Goal: Task Accomplishment & Management: Use online tool/utility

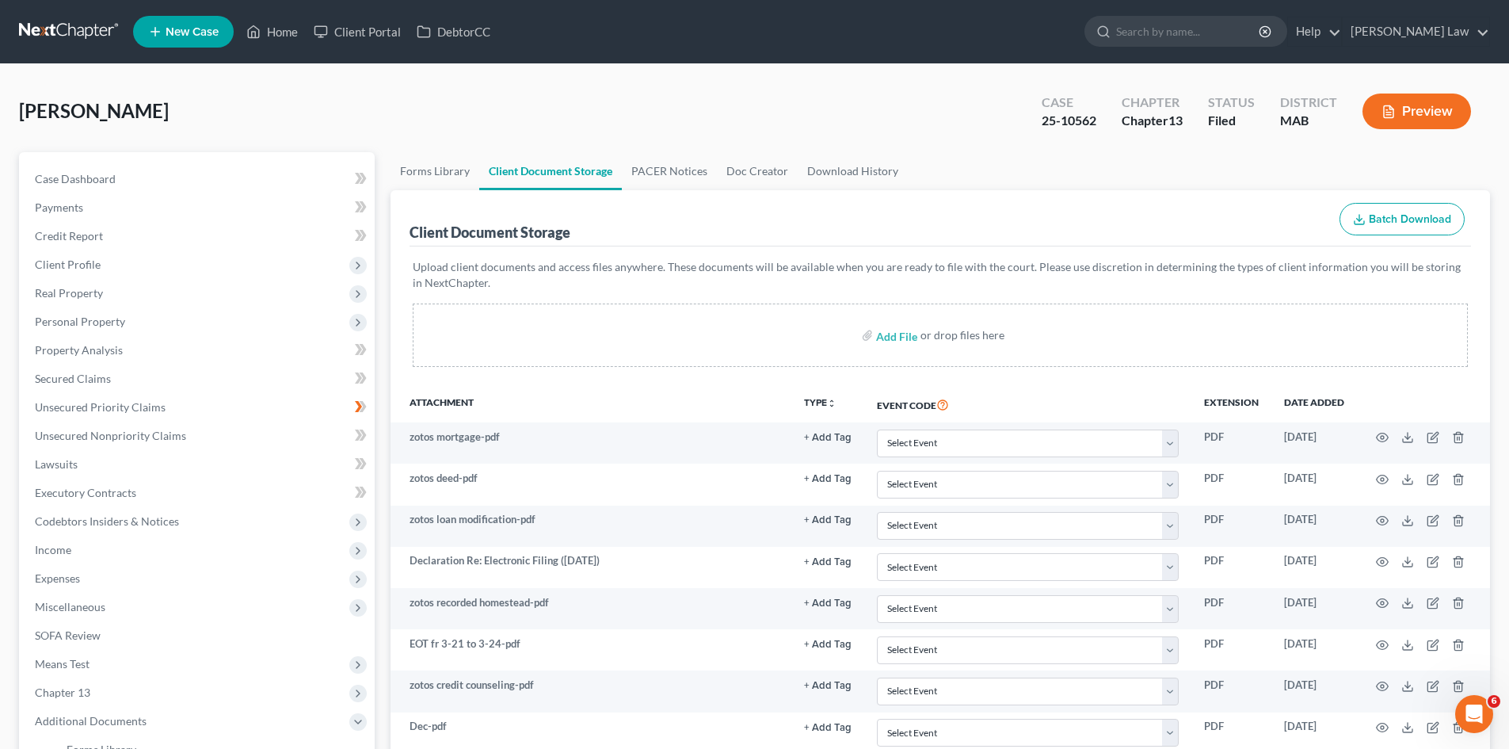
click at [52, 38] on link at bounding box center [69, 31] width 101 height 29
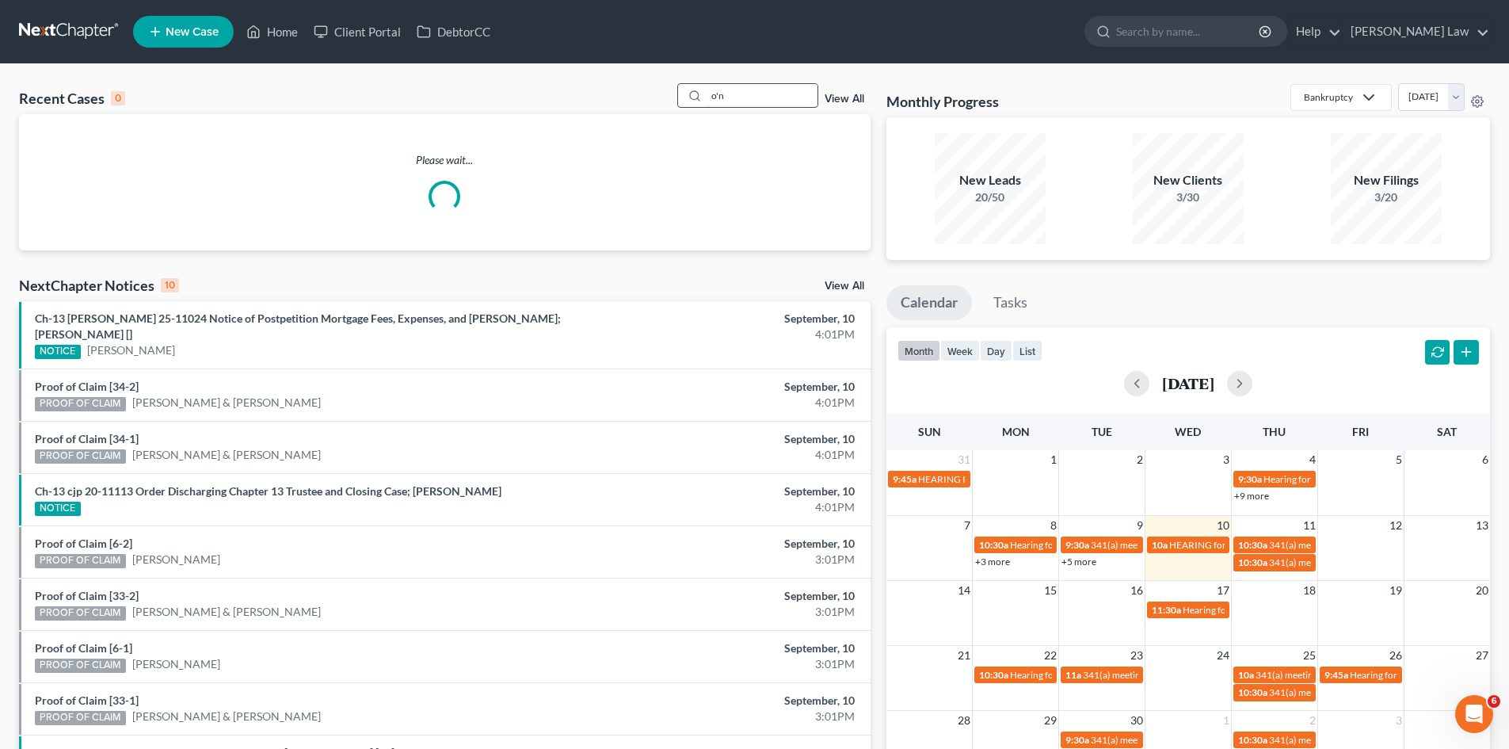
type input "o'n"
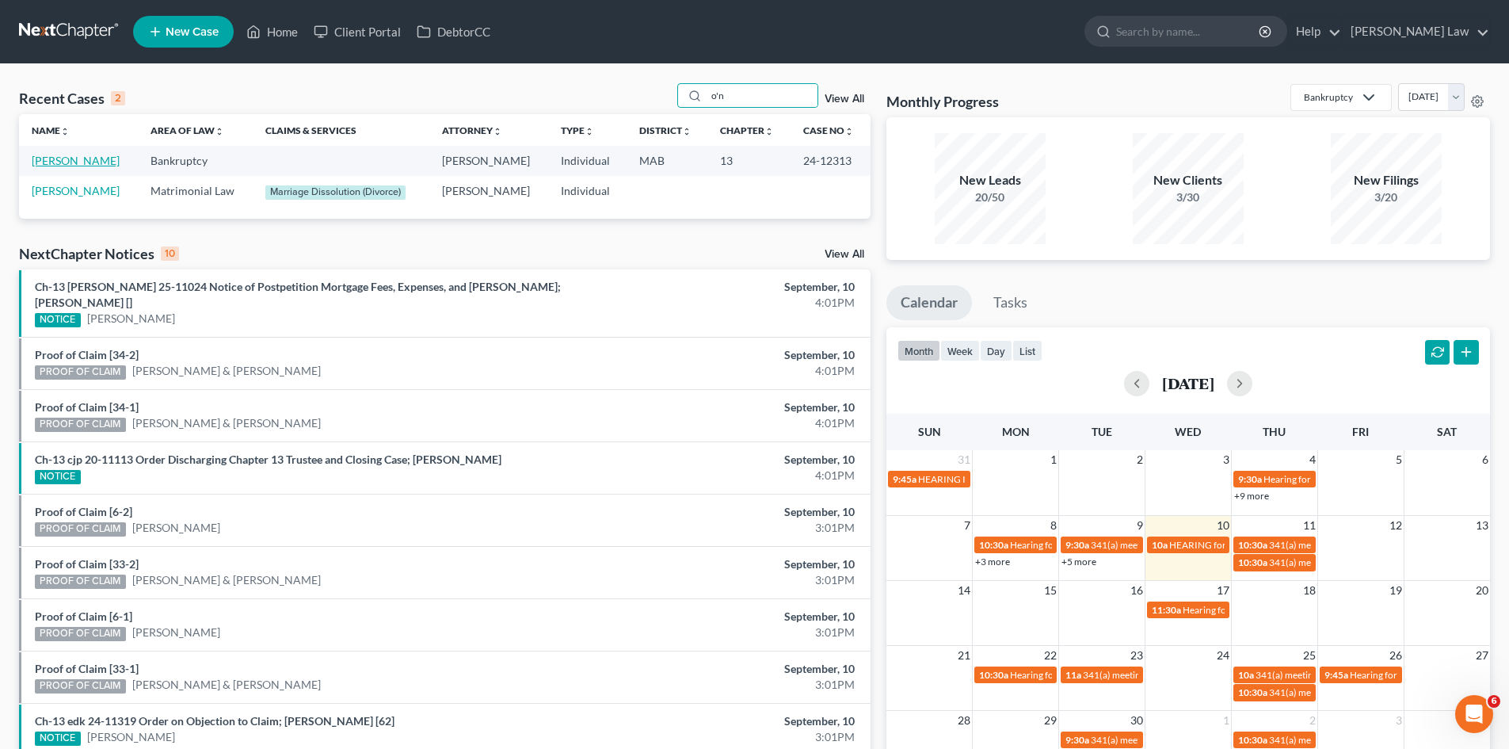
click at [47, 159] on link "[PERSON_NAME]" at bounding box center [76, 160] width 88 height 13
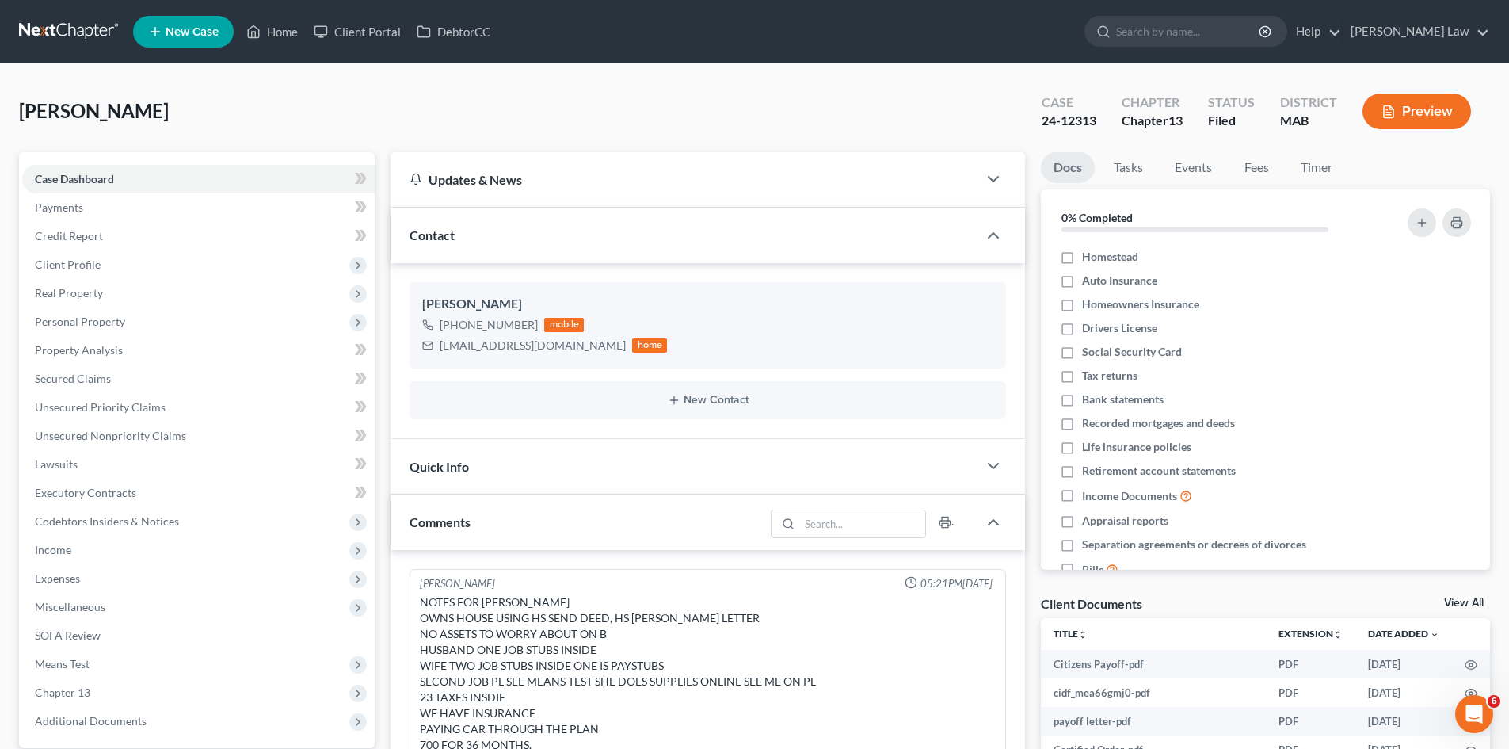
scroll to position [208, 0]
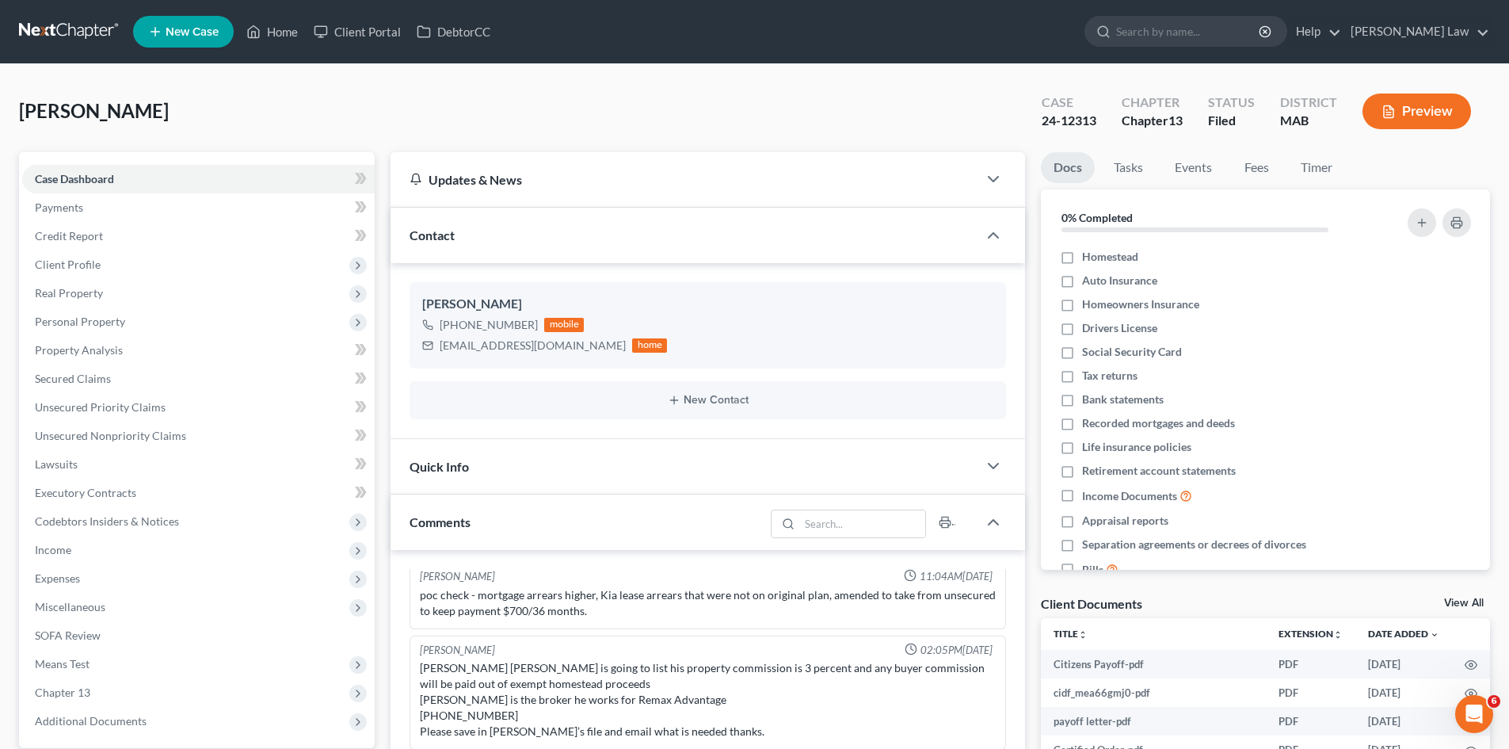
click at [273, 112] on div "O'Neil, Matthew Upgraded Case 24-12313 Chapter Chapter 13 Status Filed District…" at bounding box center [754, 117] width 1471 height 69
click at [1459, 604] on link "View All" at bounding box center [1464, 602] width 40 height 11
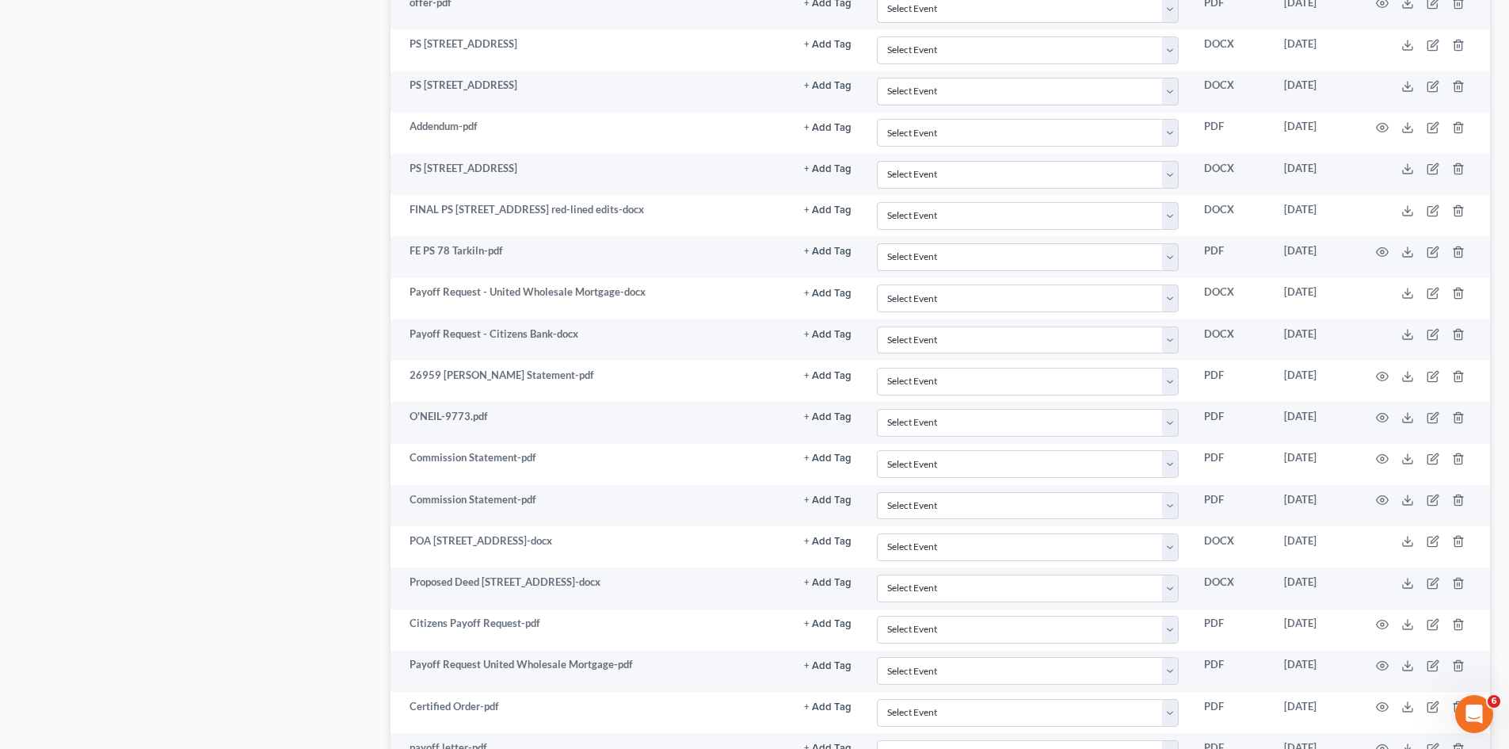
scroll to position [2073, 0]
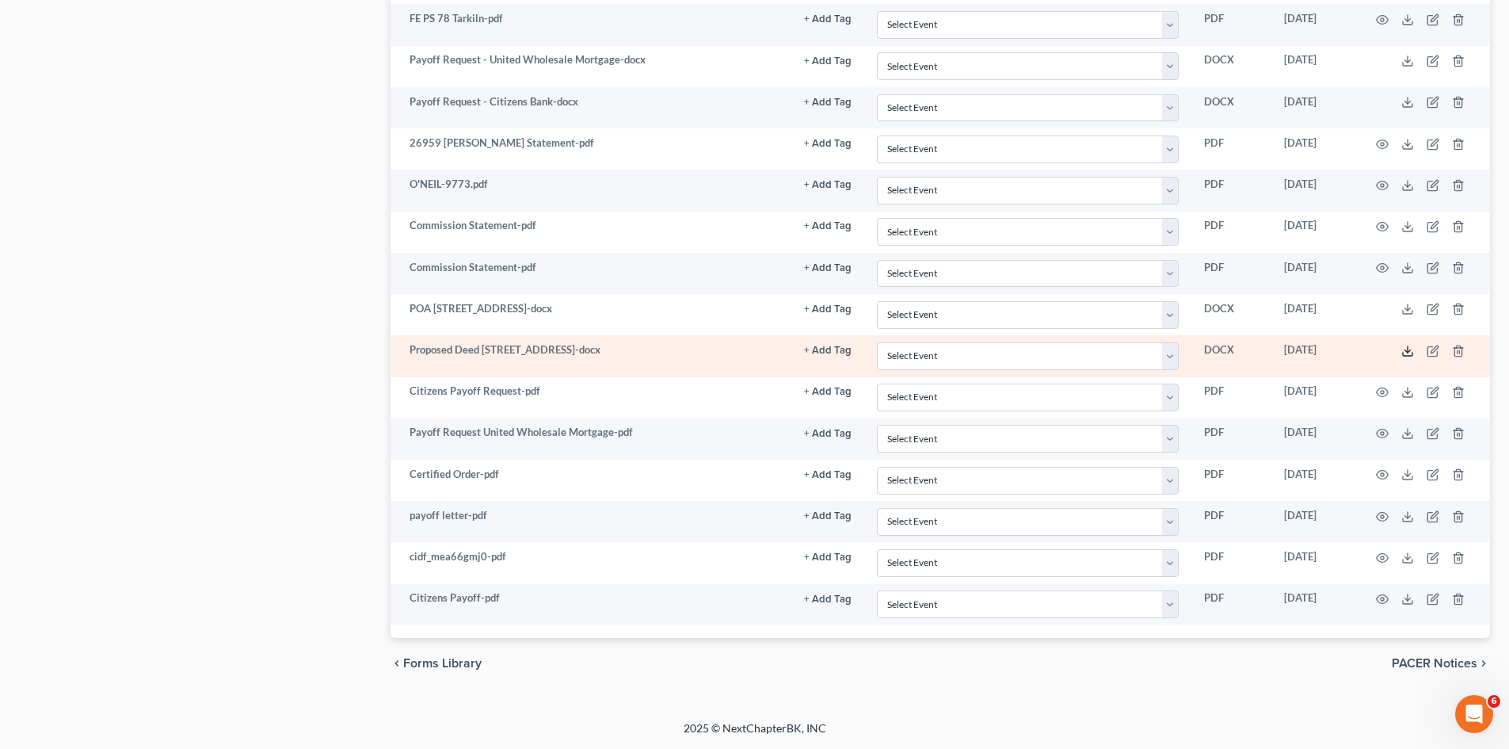
click at [1407, 350] on icon at bounding box center [1407, 351] width 13 height 13
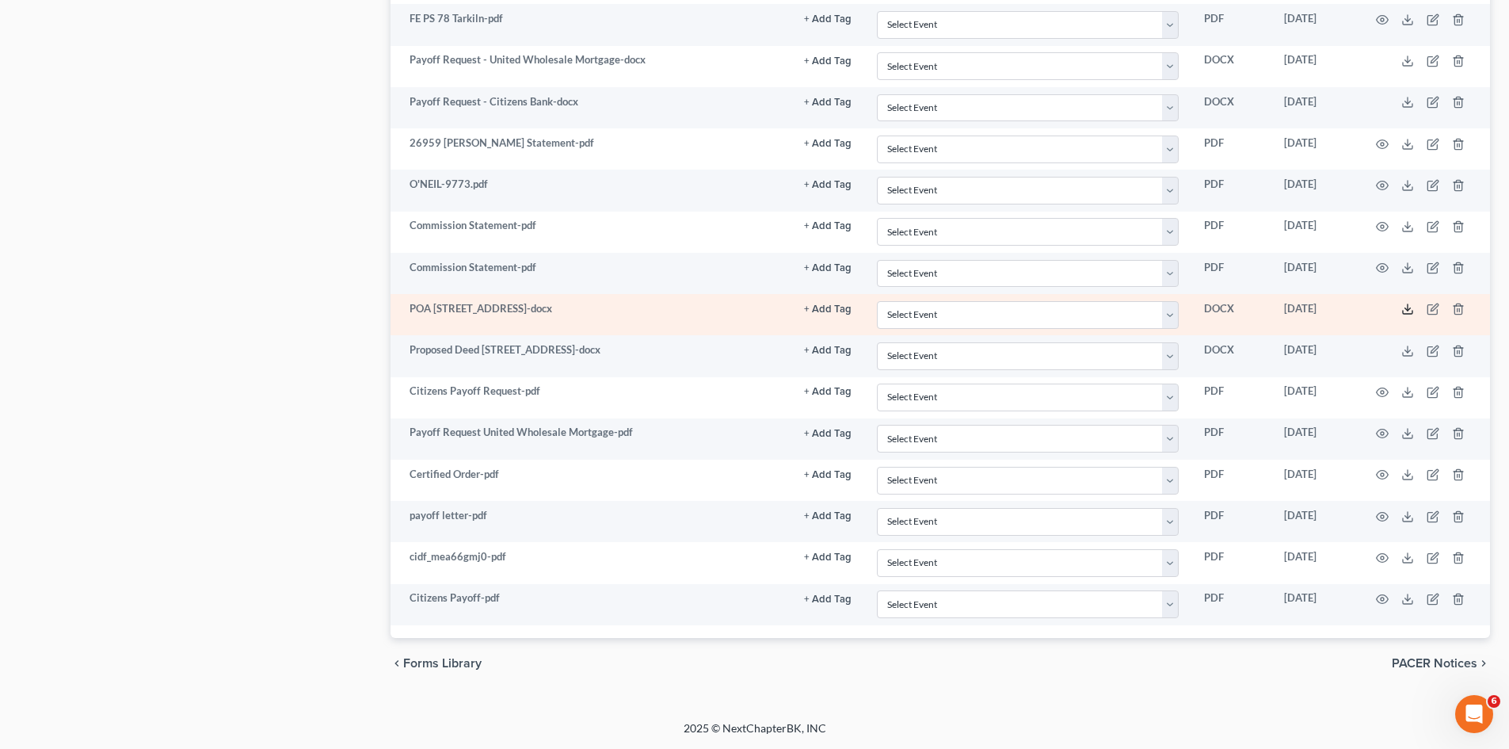
click at [1411, 307] on icon at bounding box center [1407, 309] width 13 height 13
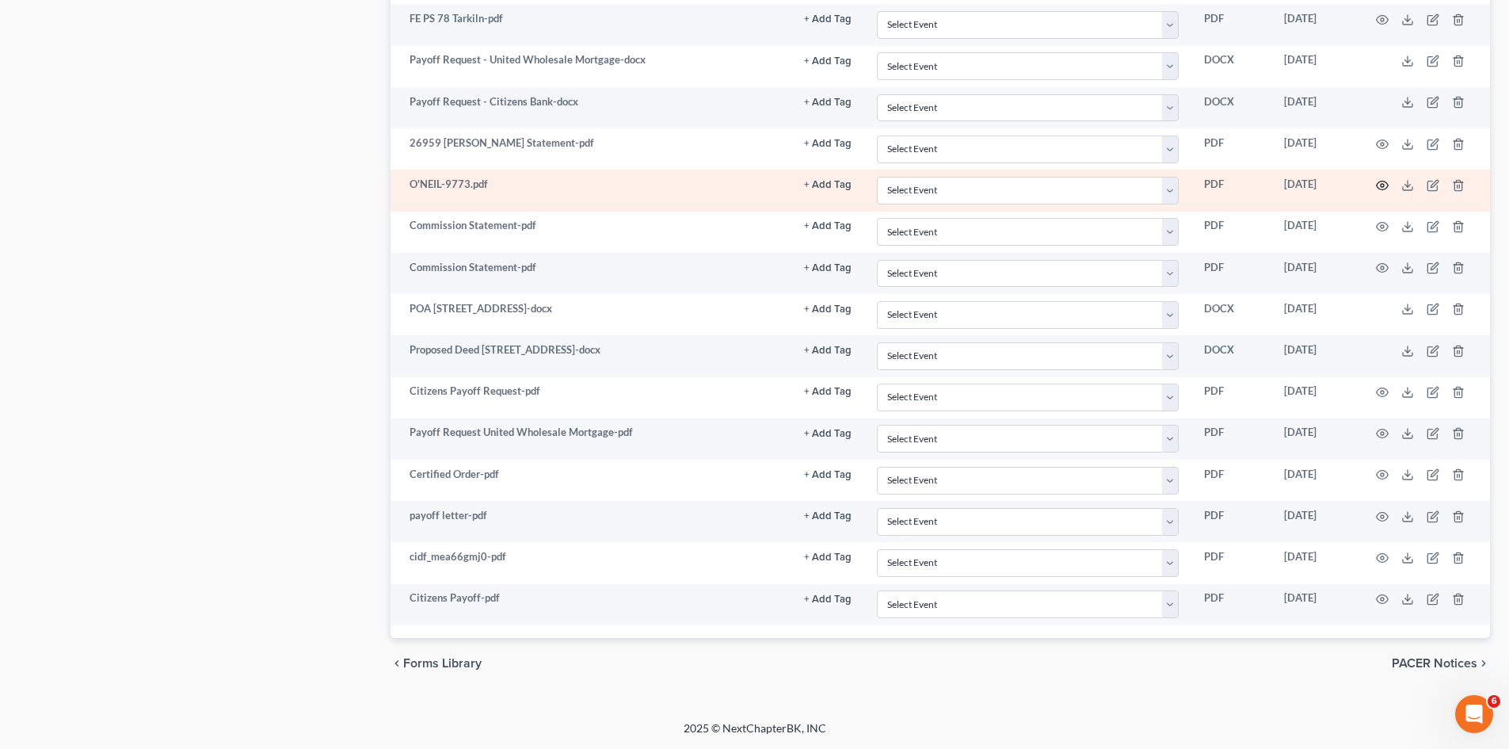
click at [1382, 182] on icon "button" at bounding box center [1382, 185] width 13 height 13
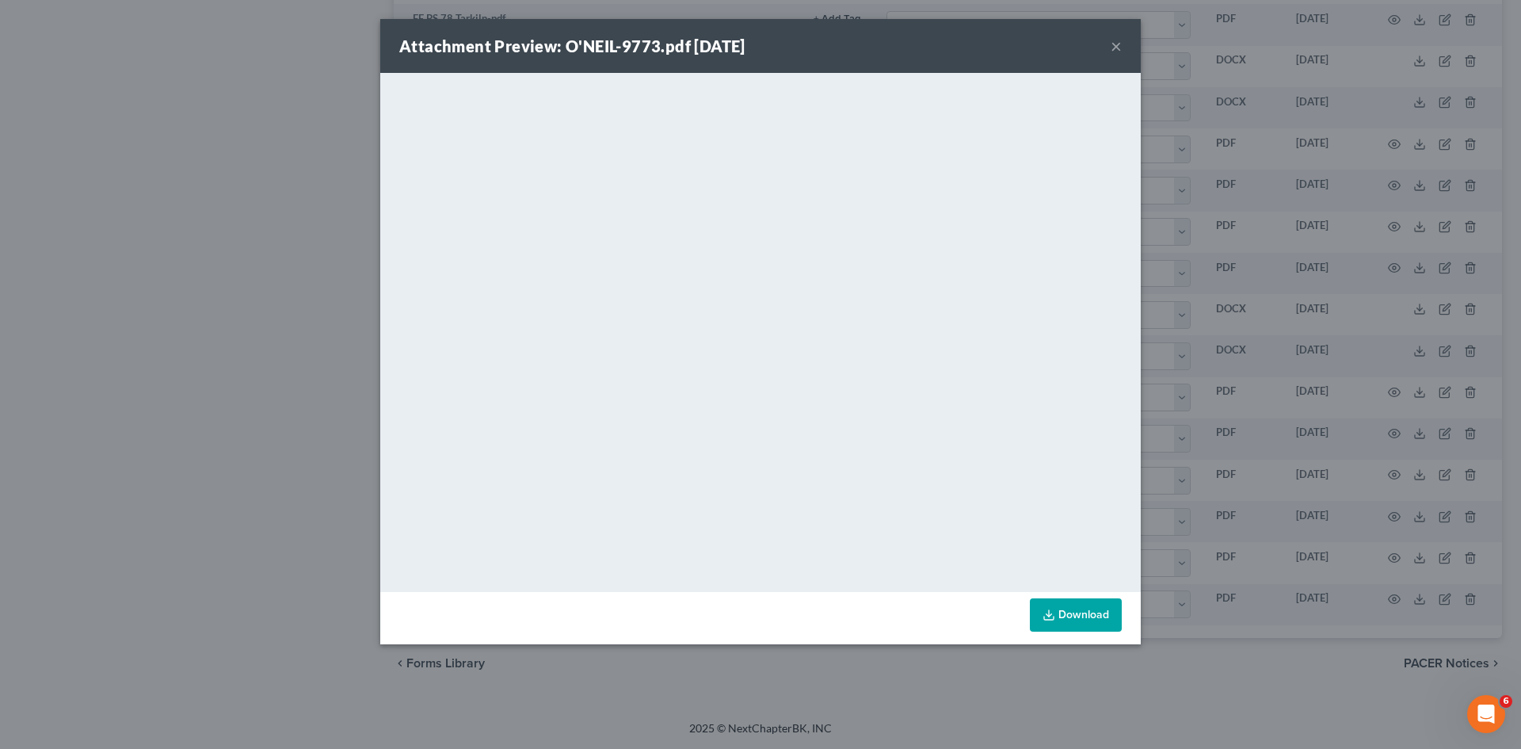
click at [1278, 301] on div "Attachment Preview: O'NEIL-9773.pdf 08/13/2025 × <object ng-attr-data='https://…" at bounding box center [760, 374] width 1521 height 749
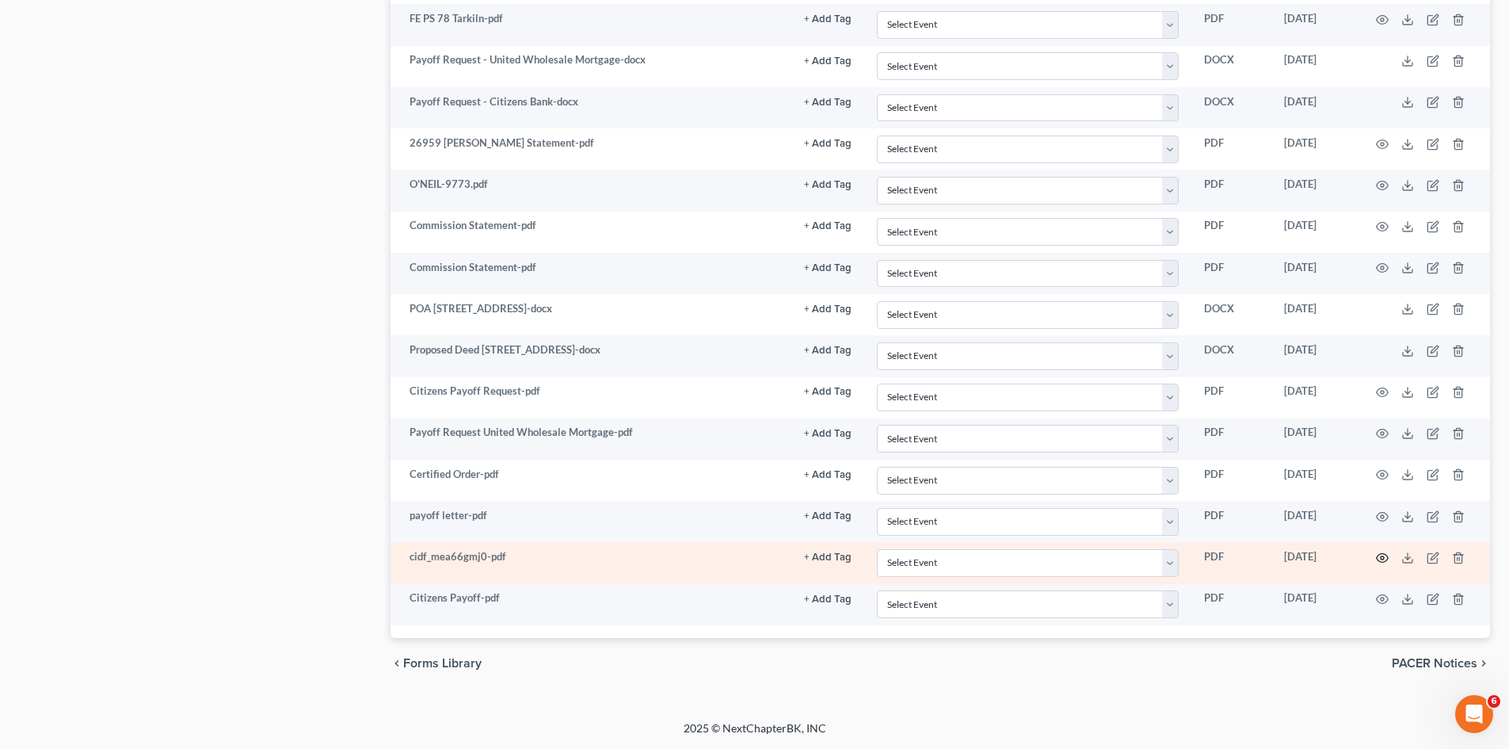
click at [1381, 558] on circle "button" at bounding box center [1382, 557] width 3 height 3
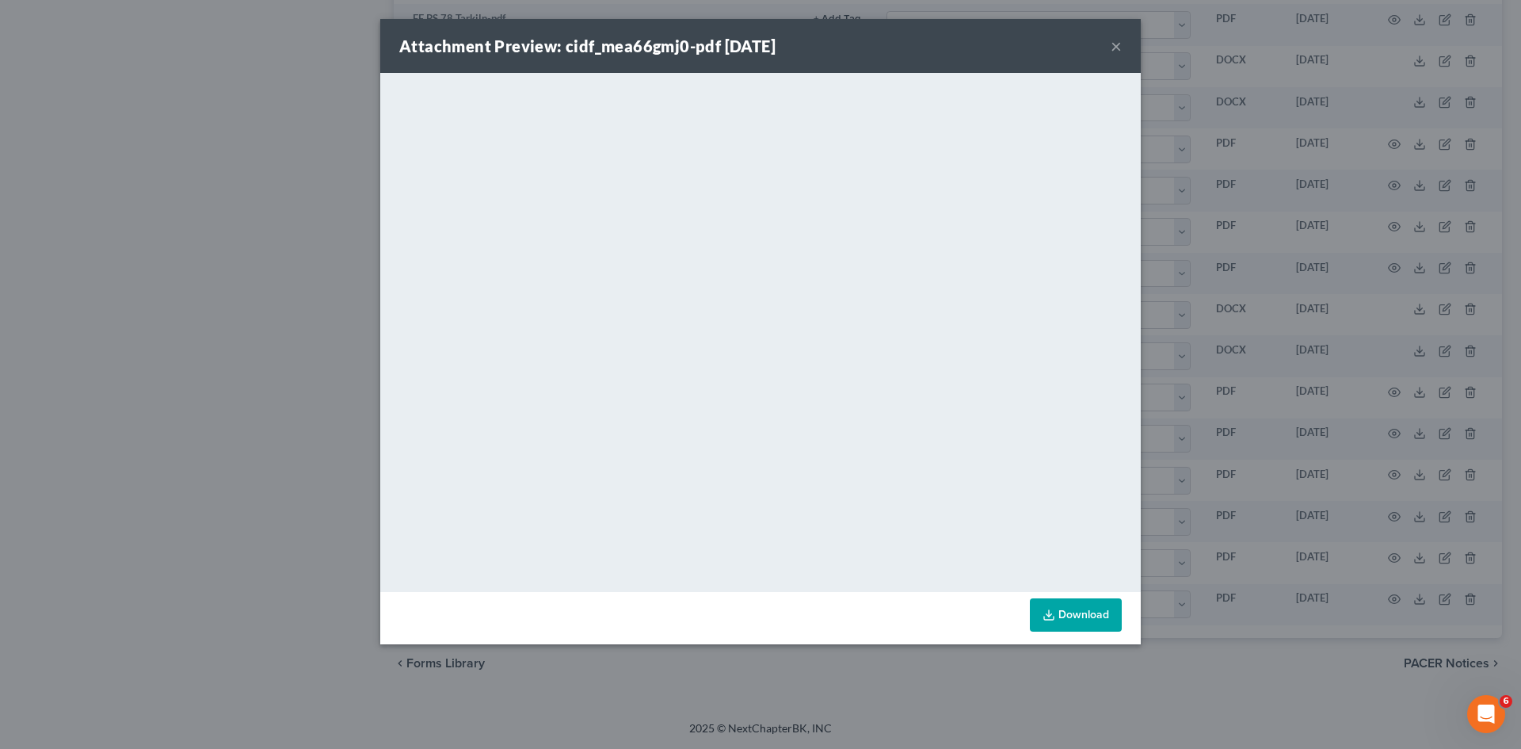
click at [1334, 526] on div "Attachment Preview: cidf_mea66gmj0-pdf 09/10/2025 × <object ng-attr-data='https…" at bounding box center [760, 374] width 1521 height 749
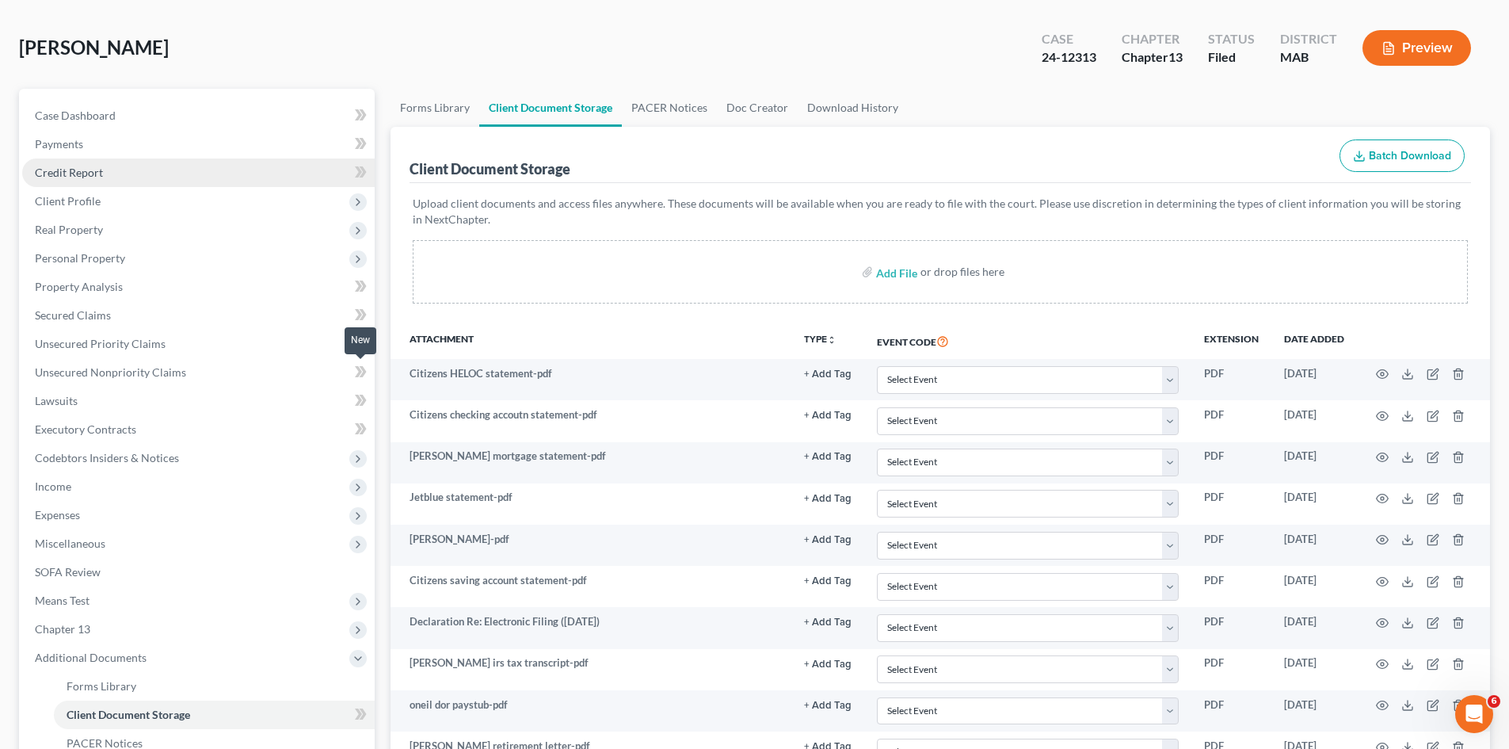
scroll to position [0, 0]
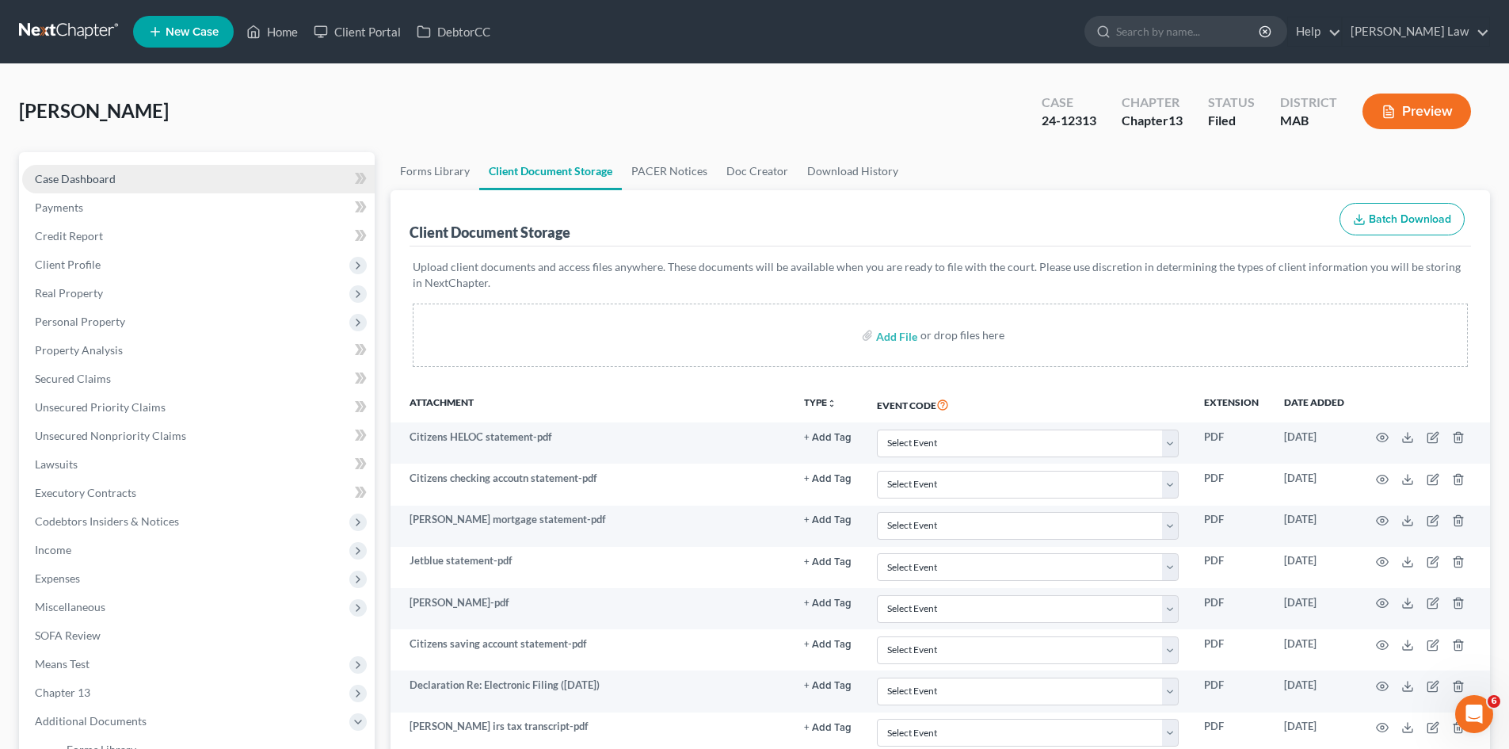
click at [125, 173] on link "Case Dashboard" at bounding box center [198, 179] width 353 height 29
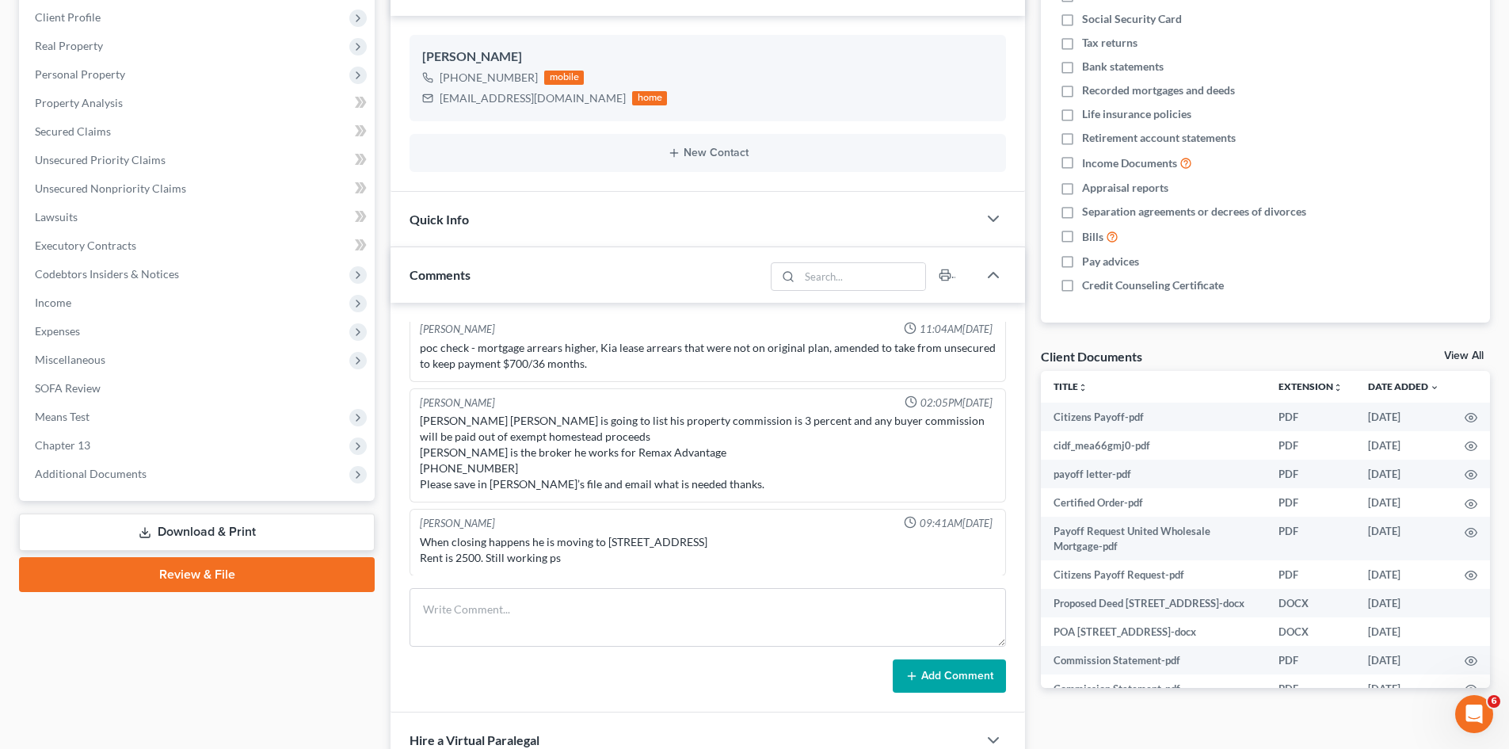
scroll to position [264, 0]
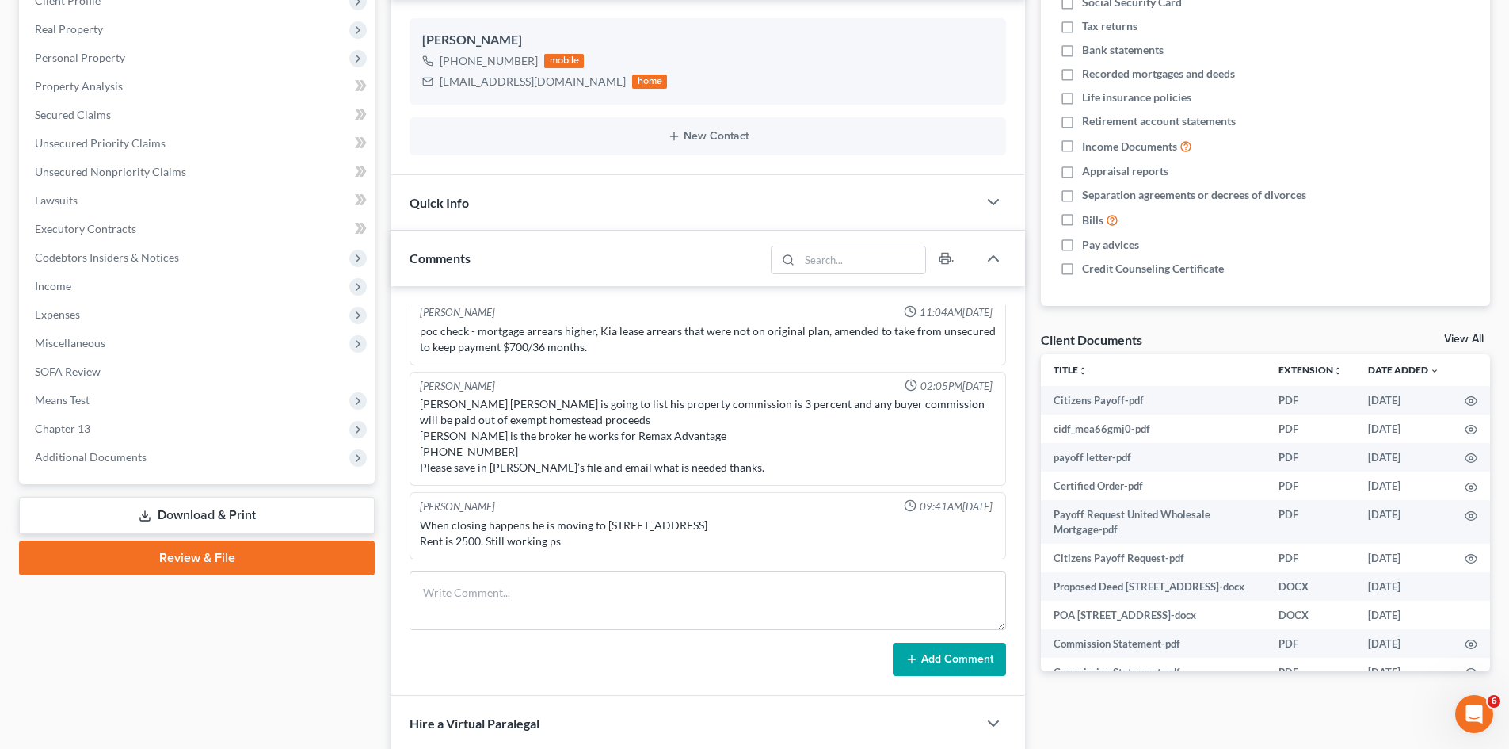
click at [1463, 339] on link "View All" at bounding box center [1464, 339] width 40 height 11
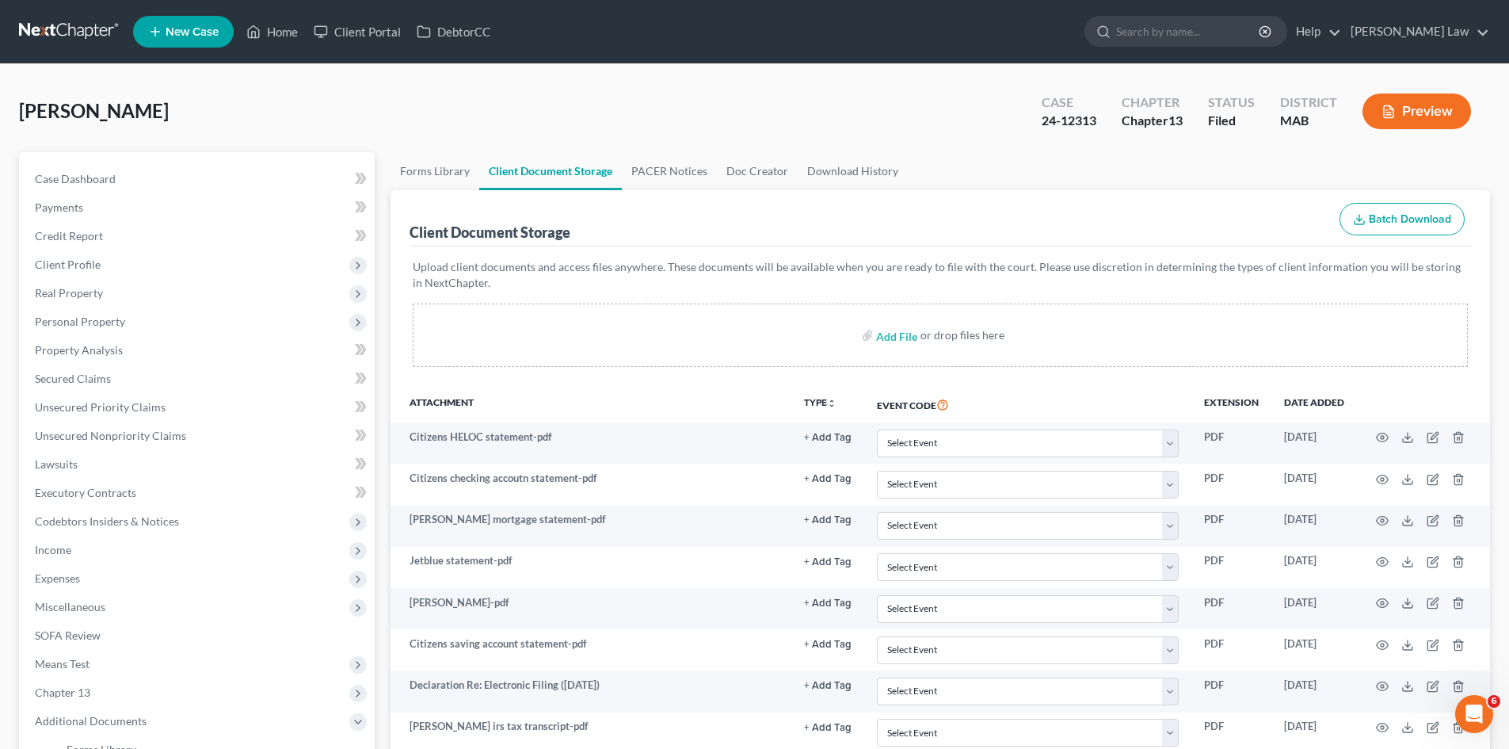
click at [65, 20] on link at bounding box center [69, 31] width 101 height 29
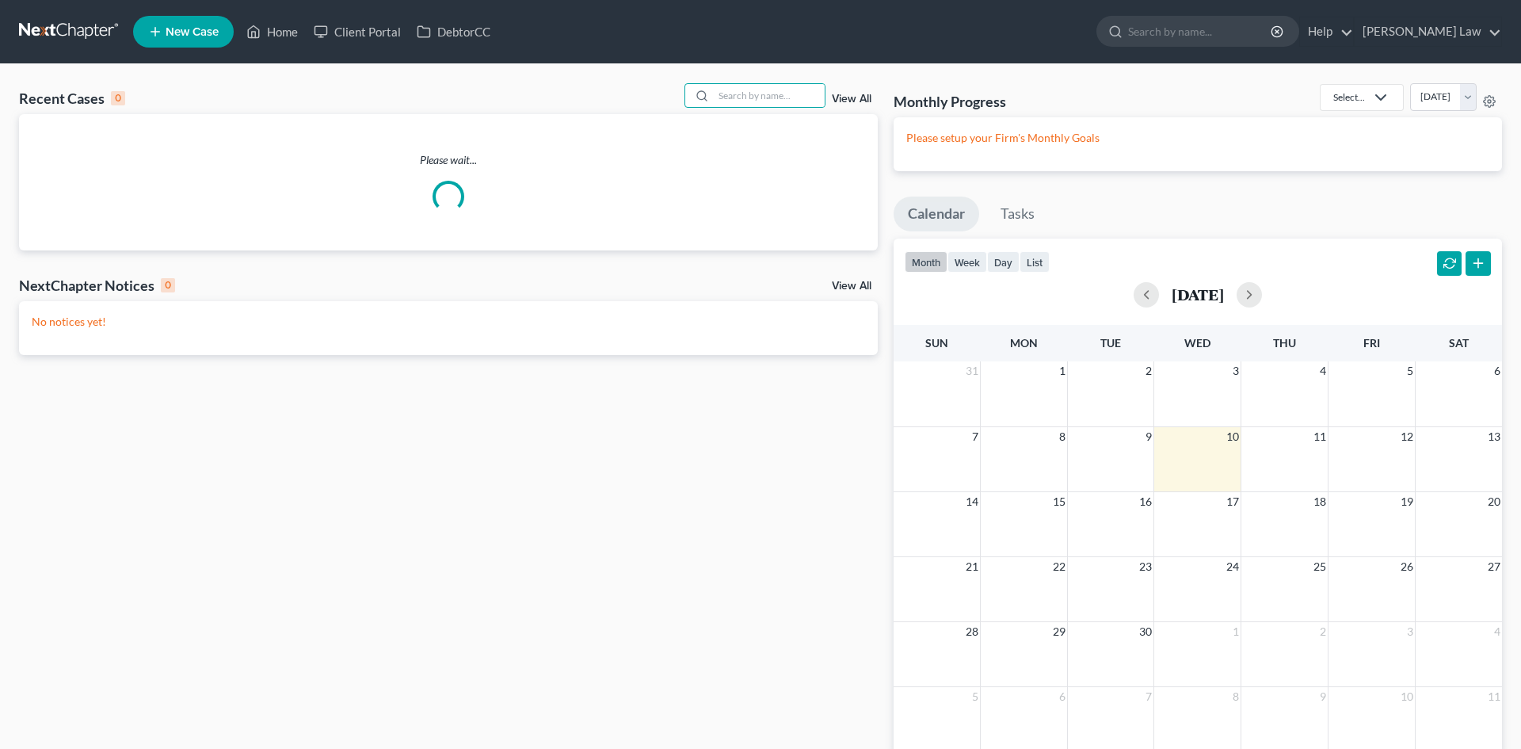
click at [752, 101] on input "search" at bounding box center [769, 95] width 111 height 23
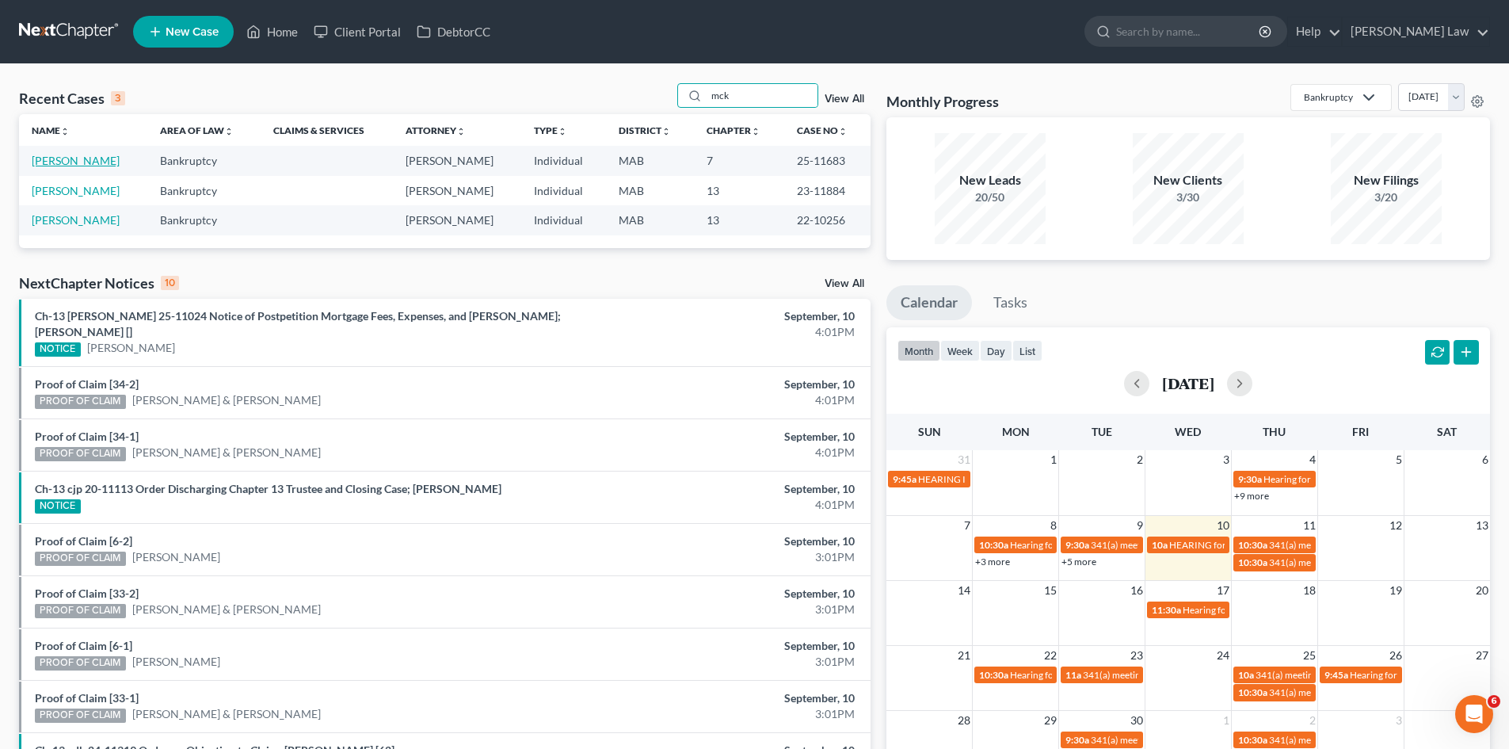
type input "mck"
click at [58, 158] on link "[PERSON_NAME]" at bounding box center [76, 160] width 88 height 13
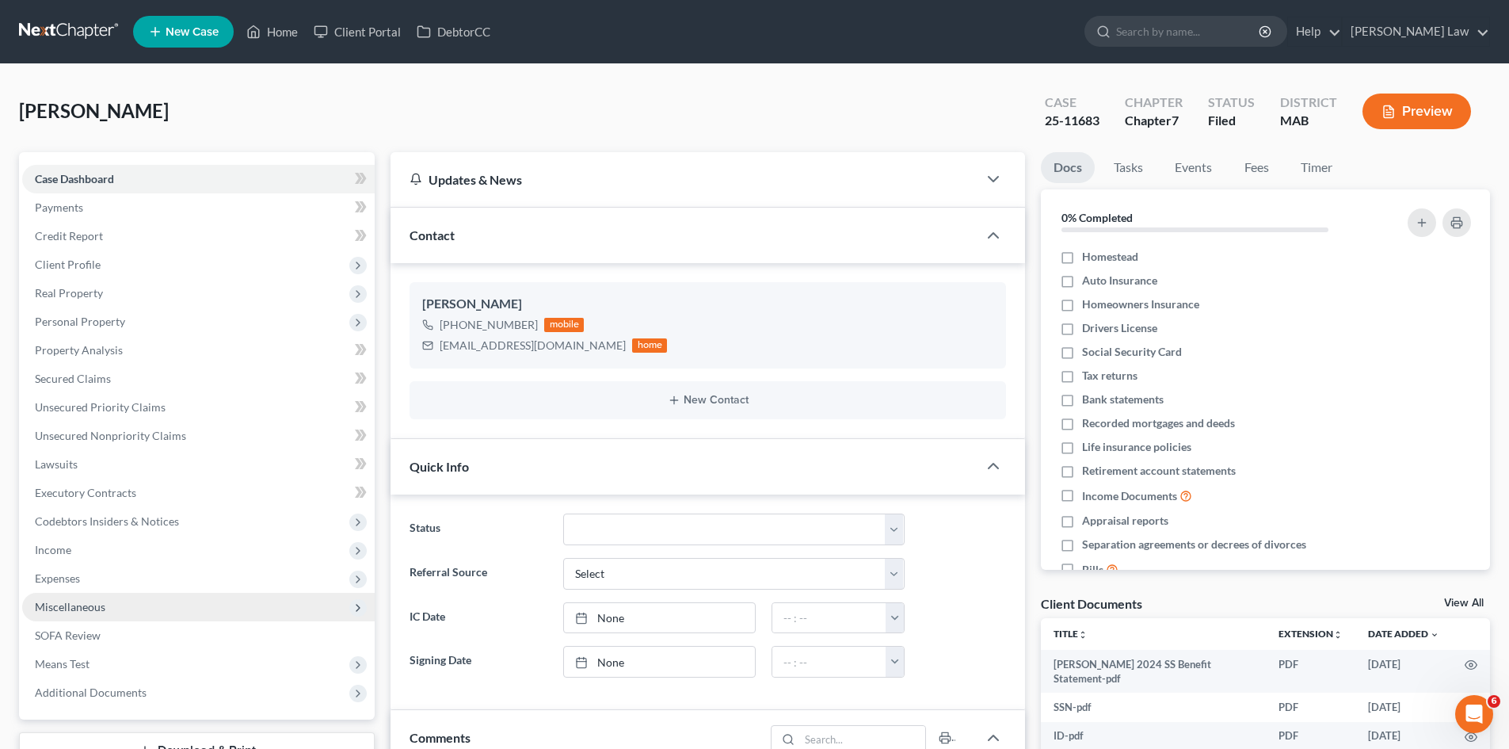
scroll to position [264, 0]
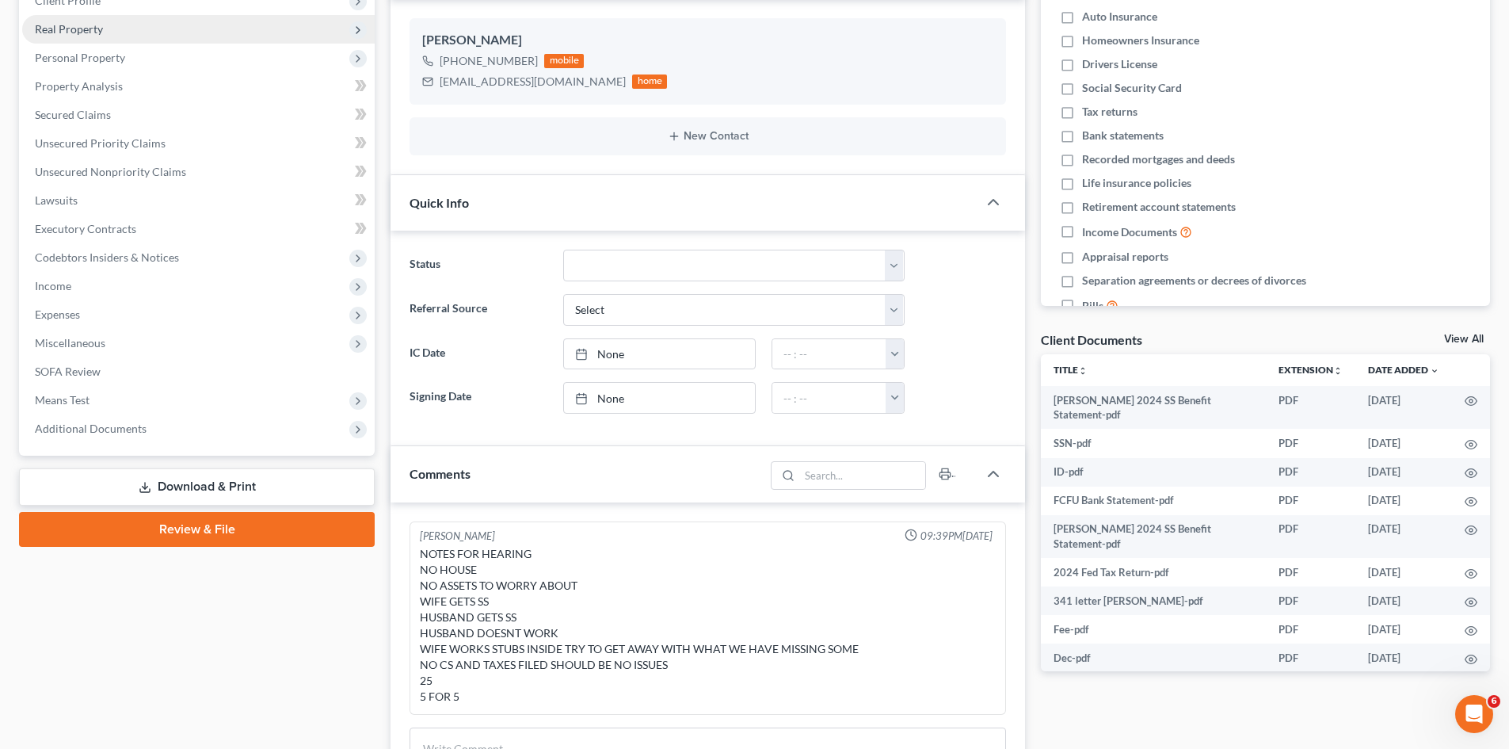
click at [65, 37] on span "Real Property" at bounding box center [198, 29] width 353 height 29
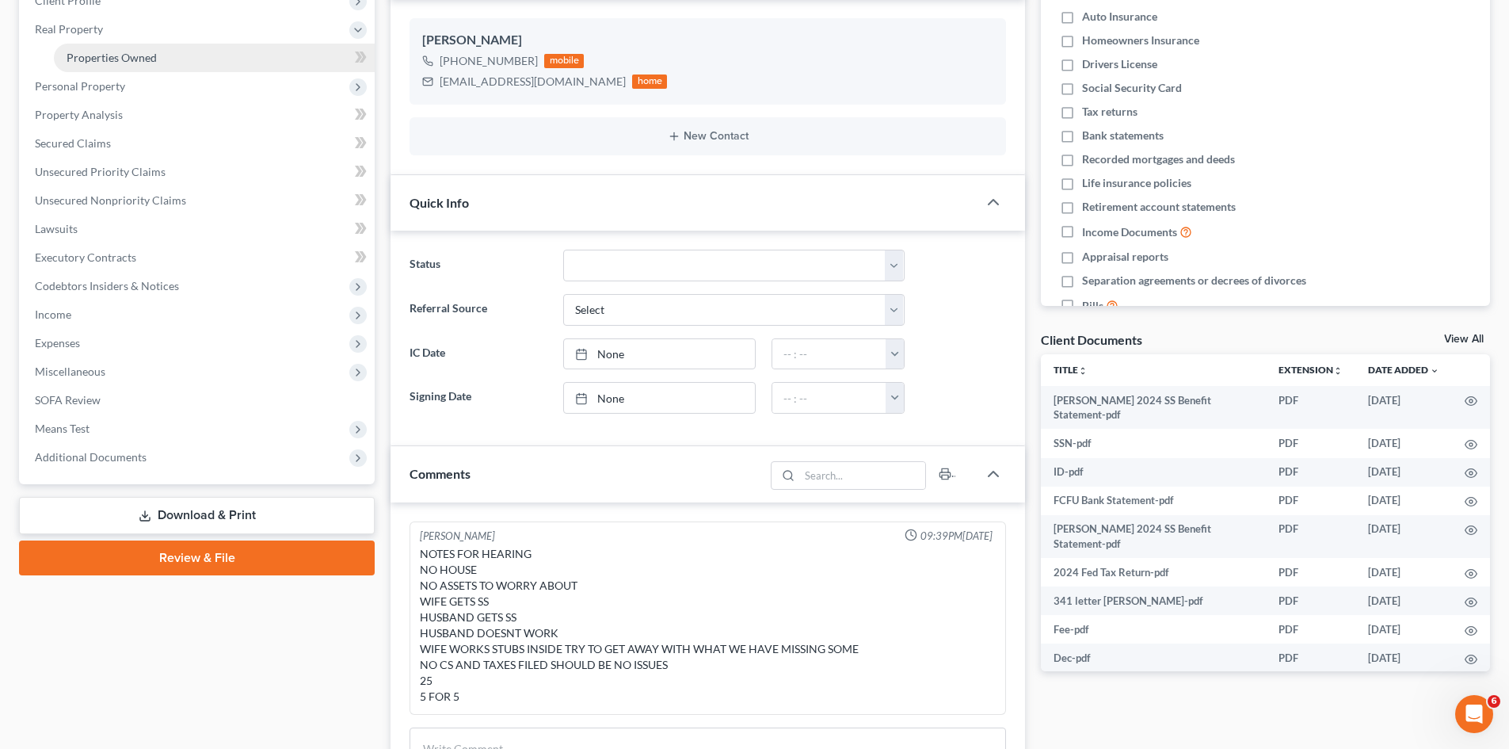
click at [72, 67] on link "Properties Owned" at bounding box center [214, 58] width 321 height 29
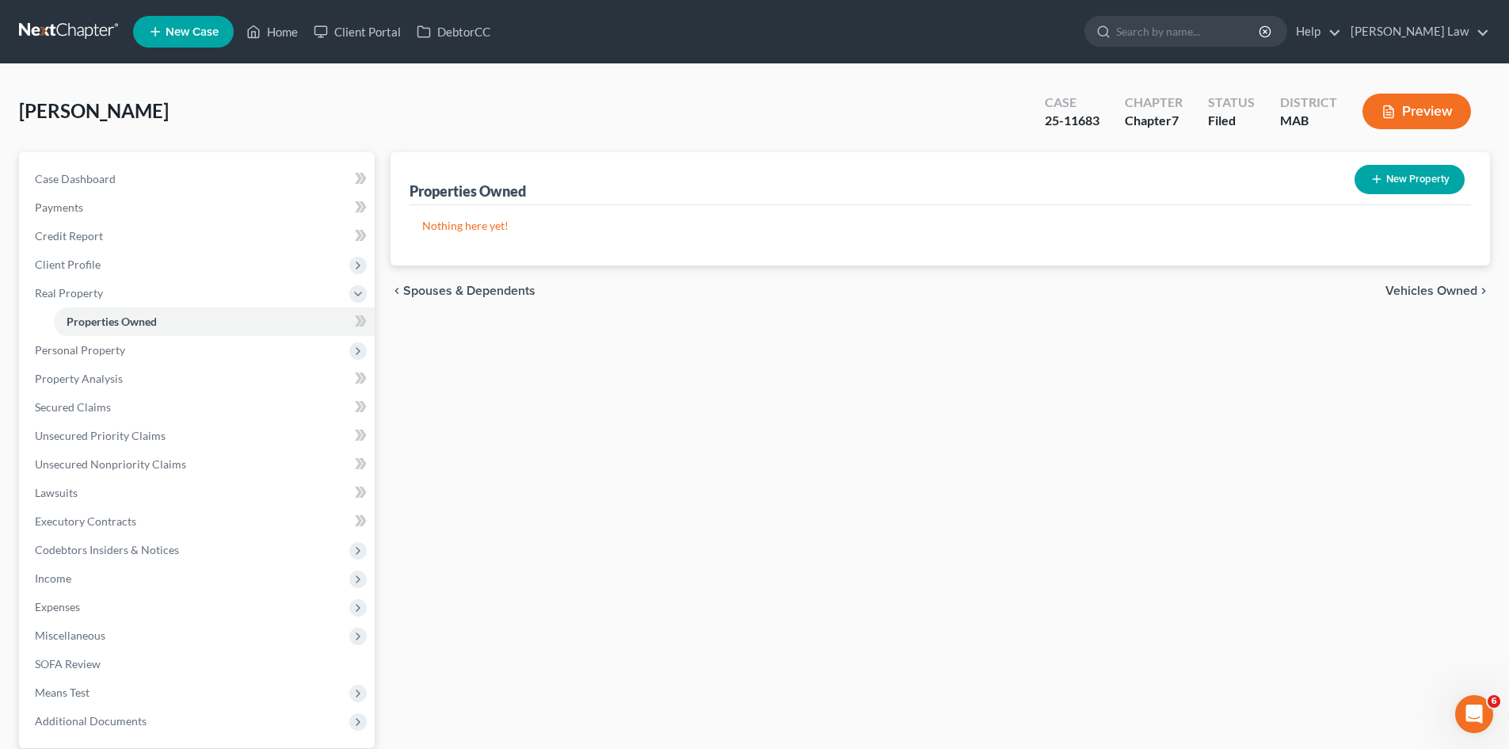
click at [54, 34] on link at bounding box center [69, 31] width 101 height 29
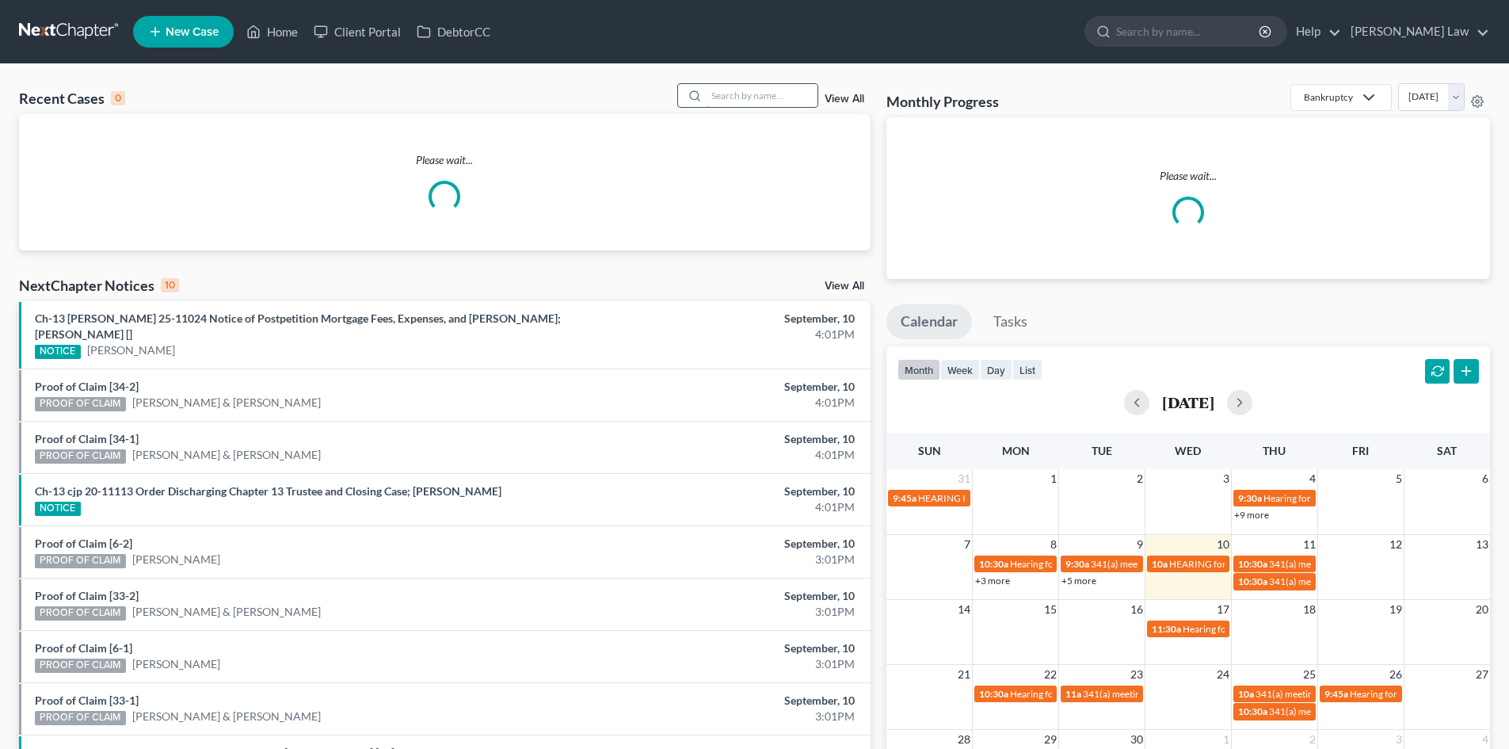
click at [760, 97] on input "search" at bounding box center [762, 95] width 111 height 23
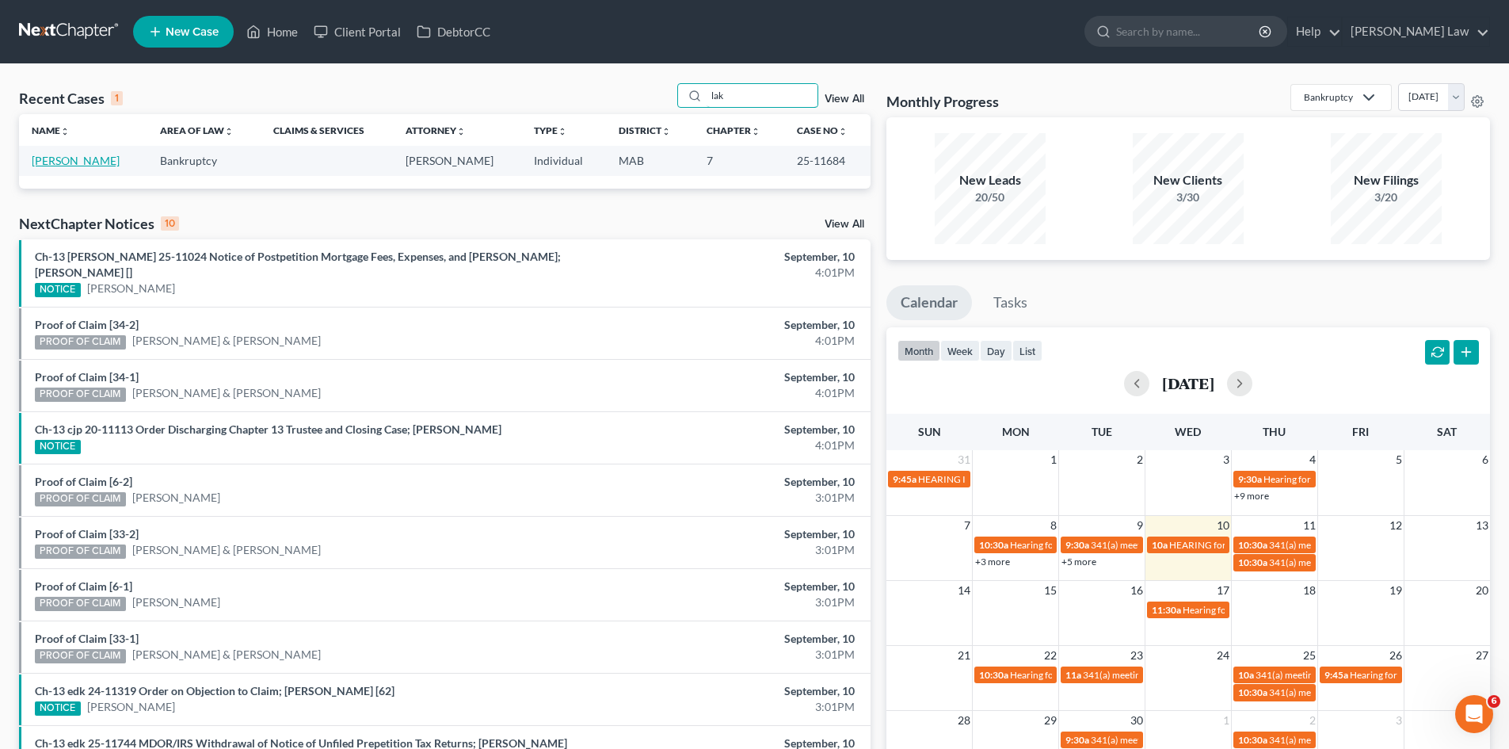
type input "lak"
click at [73, 166] on link "Lake, Dianna" at bounding box center [76, 160] width 88 height 13
select select "3"
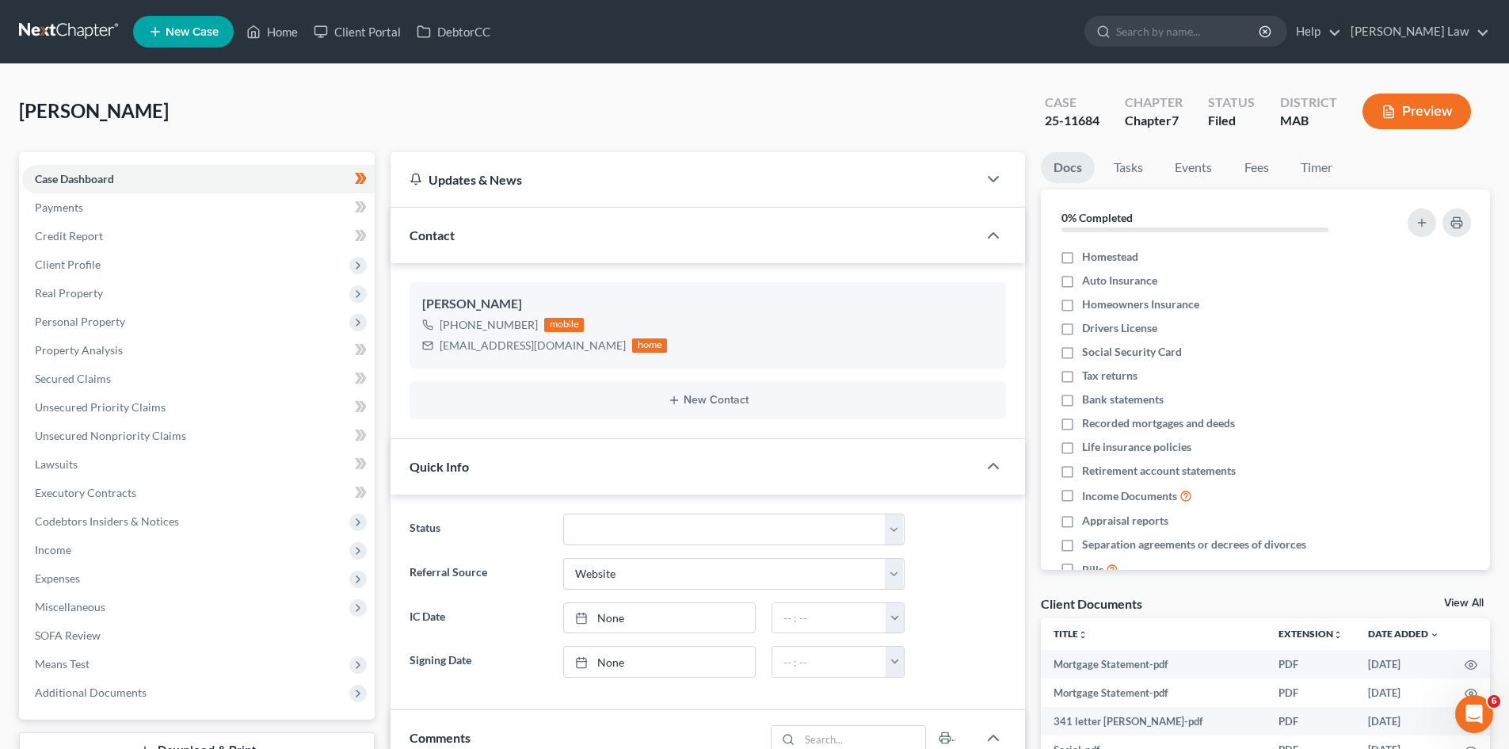
scroll to position [103, 0]
